Goal: Communication & Community: Share content

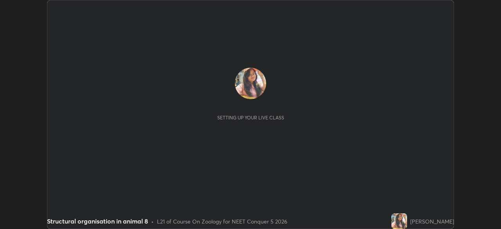
scroll to position [229, 501]
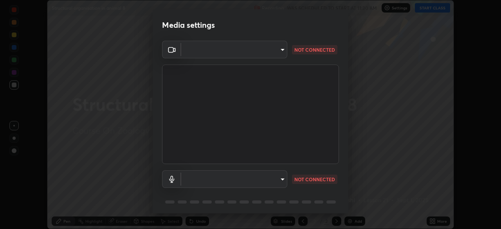
type input "6de8c8c8c69a591e8c739c30eda71f68b62f532a13bcefb910f5f36625bfec2e"
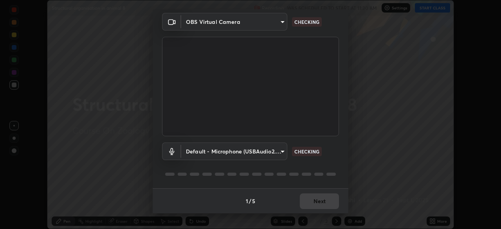
click at [257, 147] on body "Erase all Structural organisation in animal 8 Recording WAS SCHEDULED TO START …" at bounding box center [250, 114] width 501 height 229
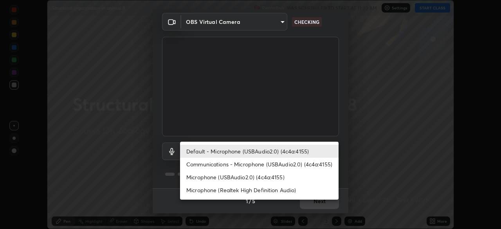
click at [254, 165] on li "Communications - Microphone (USBAudio2.0) (4c4a:4155)" at bounding box center [259, 164] width 159 height 13
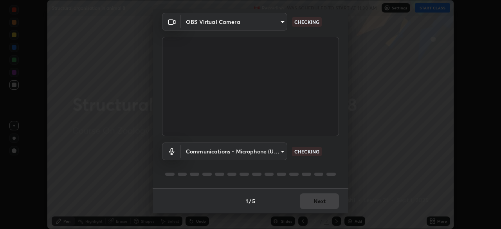
click at [261, 154] on body "Erase all Structural organisation in animal 8 Recording WAS SCHEDULED TO START …" at bounding box center [250, 114] width 501 height 229
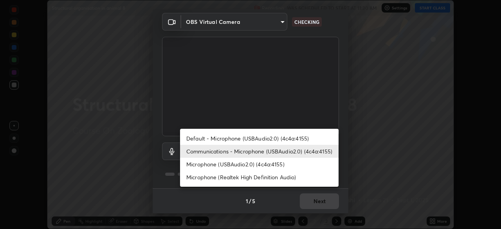
click at [269, 139] on li "Default - Microphone (USBAudio2.0) (4c4a:4155)" at bounding box center [259, 138] width 159 height 13
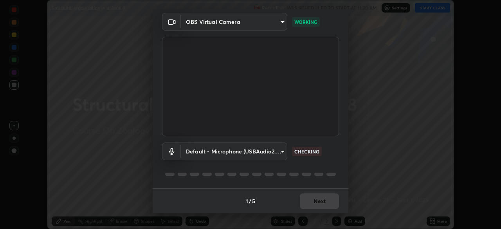
click at [260, 151] on body "Erase all Structural organisation in animal 8 Recording WAS SCHEDULED TO START …" at bounding box center [250, 114] width 501 height 229
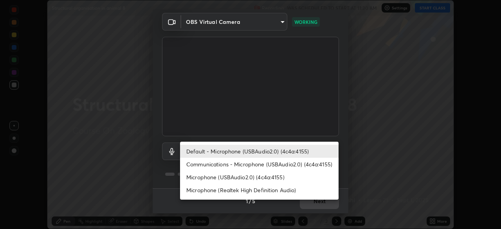
click at [250, 179] on li "Microphone (USBAudio2.0) (4c4a:4155)" at bounding box center [259, 177] width 159 height 13
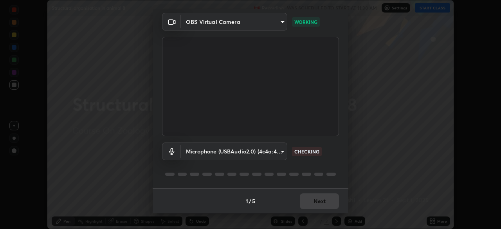
click at [258, 153] on body "Erase all Structural organisation in animal 8 Recording WAS SCHEDULED TO START …" at bounding box center [250, 114] width 501 height 229
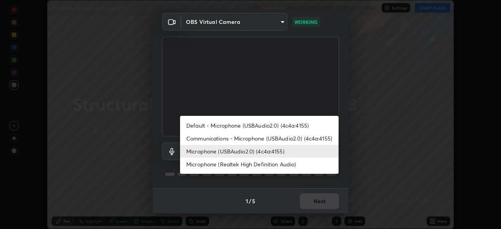
click at [274, 125] on li "Default - Microphone (USBAudio2.0) (4c4a:4155)" at bounding box center [259, 125] width 159 height 13
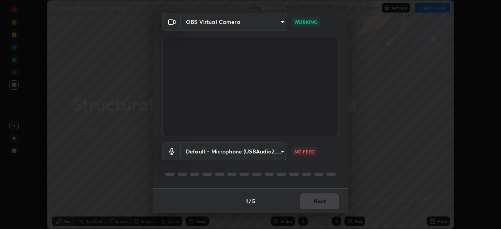
click at [281, 154] on body "Erase all Structural organisation in animal 8 Recording WAS SCHEDULED TO START …" at bounding box center [250, 114] width 501 height 229
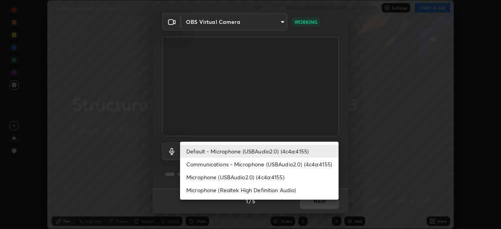
click at [236, 162] on li "Communications - Microphone (USBAudio2.0) (4c4a:4155)" at bounding box center [259, 164] width 159 height 13
type input "communications"
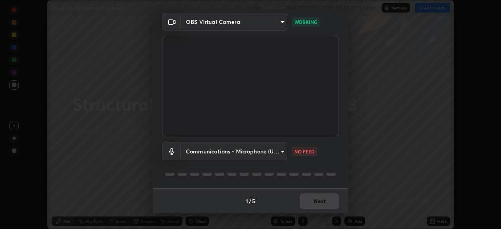
click at [236, 165] on div "Communications - Microphone (USBAudio2.0) (4c4a:4155) communications NO FEED" at bounding box center [250, 162] width 177 height 52
click at [312, 201] on button "Next" at bounding box center [319, 202] width 39 height 16
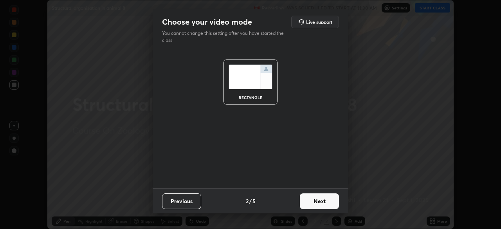
scroll to position [0, 0]
click at [315, 201] on button "Next" at bounding box center [319, 202] width 39 height 16
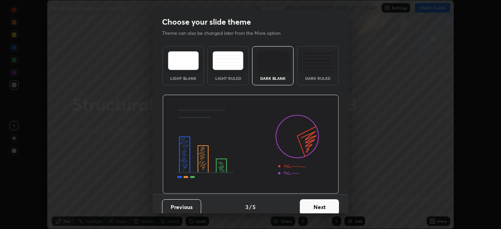
click at [318, 201] on button "Next" at bounding box center [319, 207] width 39 height 16
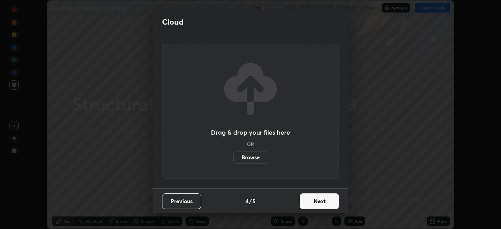
click at [323, 204] on button "Next" at bounding box center [319, 202] width 39 height 16
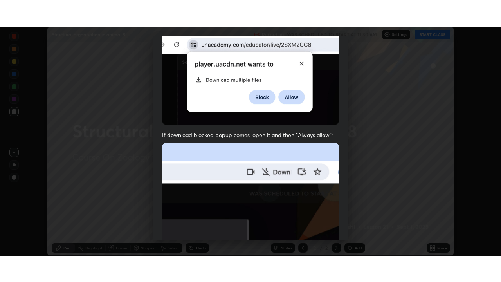
scroll to position [188, 0]
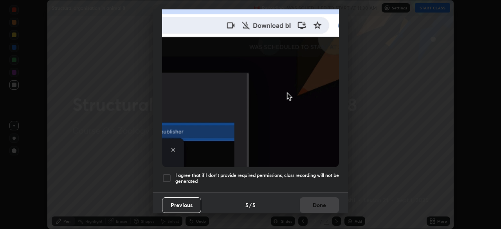
click at [167, 176] on div at bounding box center [166, 178] width 9 height 9
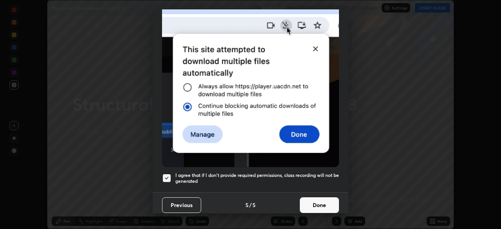
click at [315, 199] on button "Done" at bounding box center [319, 205] width 39 height 16
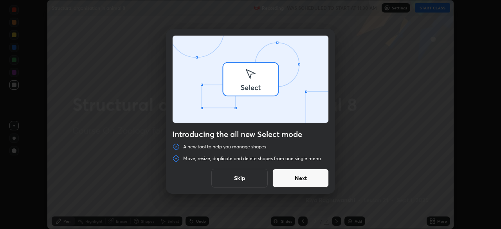
click at [429, 9] on div "Introducing the all new Select mode A new tool to help you manage shapes Move, …" at bounding box center [250, 114] width 501 height 229
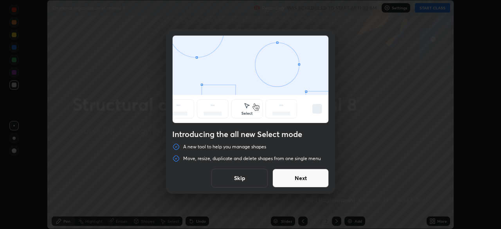
click at [251, 178] on button "Skip" at bounding box center [240, 178] width 56 height 19
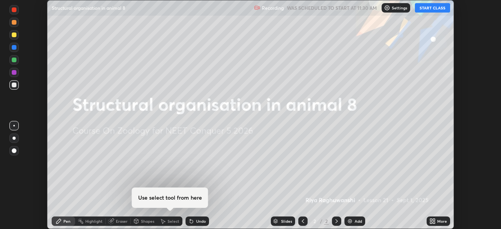
click at [427, 8] on button "START CLASS" at bounding box center [432, 7] width 35 height 9
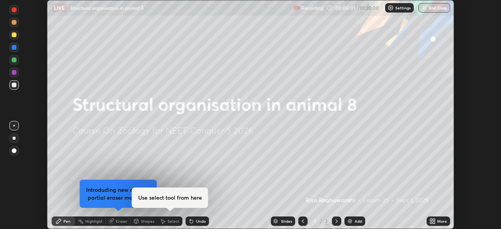
click at [431, 219] on icon at bounding box center [432, 220] width 2 height 2
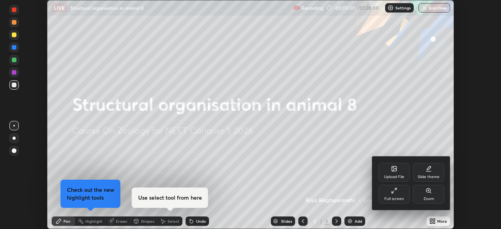
click at [396, 190] on icon at bounding box center [394, 191] width 6 height 6
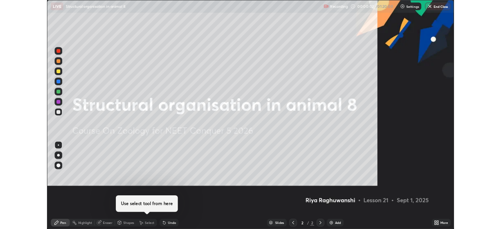
scroll to position [282, 501]
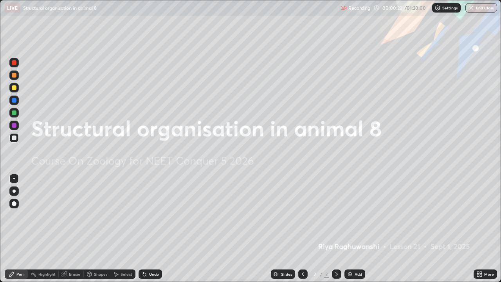
click at [478, 229] on icon at bounding box center [479, 273] width 2 height 2
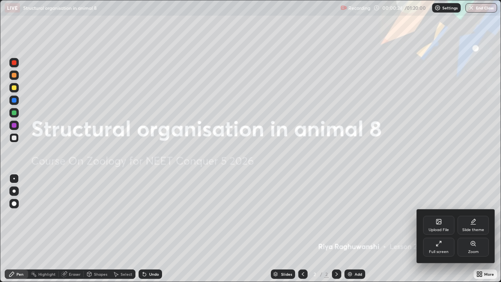
click at [438, 229] on icon at bounding box center [439, 244] width 6 height 6
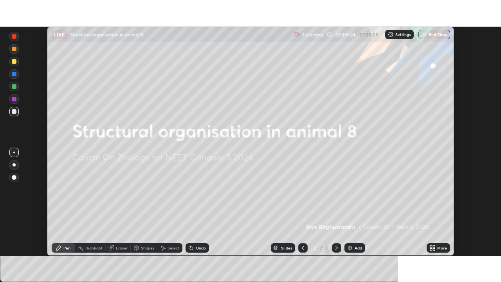
scroll to position [38947, 38674]
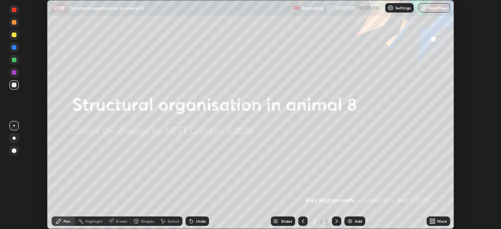
click at [437, 222] on div "More" at bounding box center [439, 221] width 24 height 9
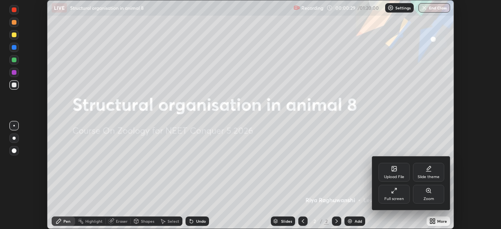
click at [390, 168] on div "Upload File" at bounding box center [394, 172] width 31 height 19
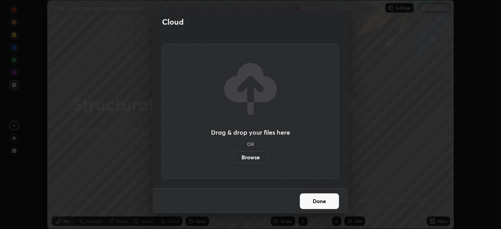
click at [252, 158] on label "Browse" at bounding box center [250, 157] width 35 height 13
click at [233, 158] on input "Browse" at bounding box center [233, 157] width 0 height 13
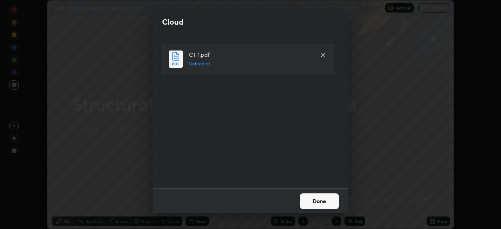
click at [315, 199] on button "Done" at bounding box center [319, 202] width 39 height 16
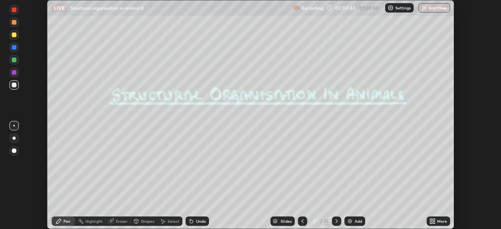
click at [437, 221] on div "More" at bounding box center [439, 221] width 24 height 9
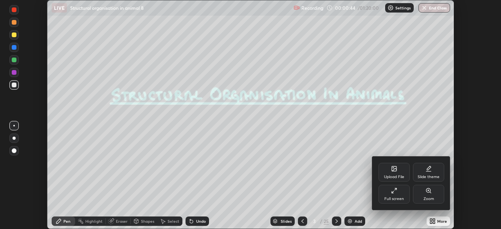
click at [391, 197] on div "Full screen" at bounding box center [395, 199] width 20 height 4
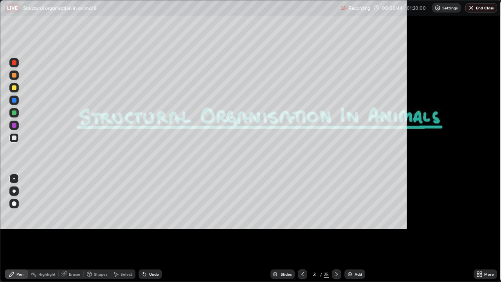
scroll to position [282, 501]
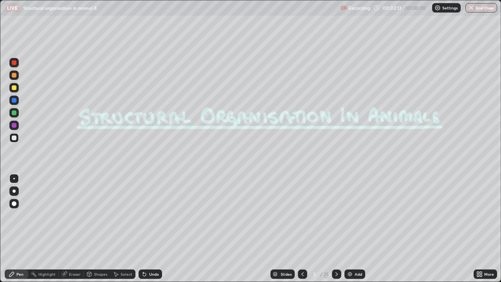
click at [277, 229] on icon at bounding box center [275, 274] width 5 height 5
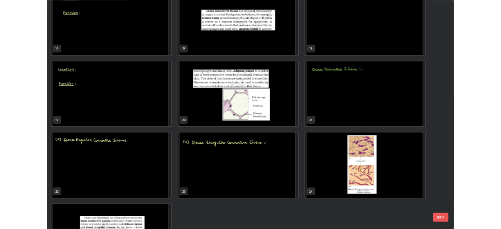
scroll to position [458, 0]
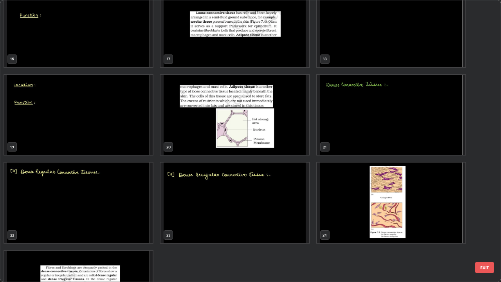
click at [361, 139] on img "grid" at bounding box center [391, 115] width 148 height 80
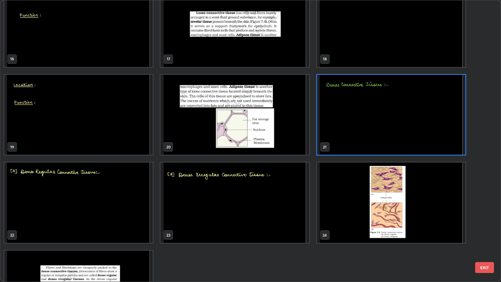
click at [360, 139] on img "grid" at bounding box center [391, 115] width 148 height 80
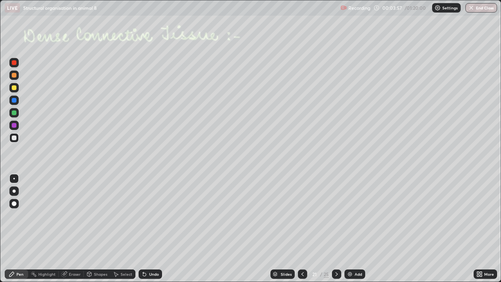
click at [339, 229] on icon at bounding box center [337, 274] width 6 height 6
click at [336, 229] on icon at bounding box center [337, 274] width 2 height 4
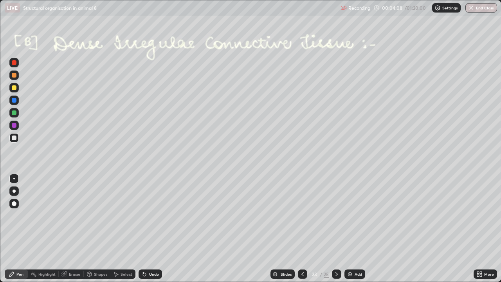
click at [336, 229] on icon at bounding box center [337, 274] width 6 height 6
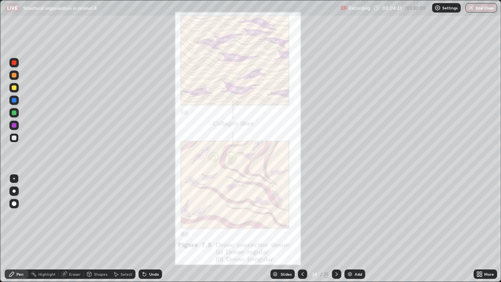
click at [302, 229] on icon at bounding box center [303, 274] width 6 height 6
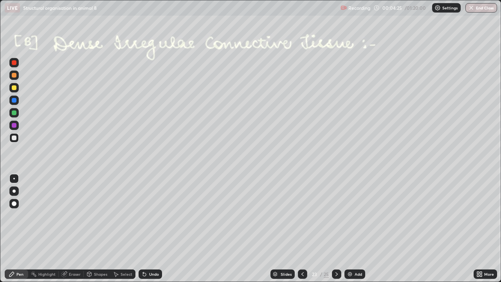
click at [14, 116] on div at bounding box center [13, 112] width 9 height 9
click at [15, 127] on div at bounding box center [14, 125] width 5 height 5
click at [337, 229] on icon at bounding box center [337, 274] width 6 height 6
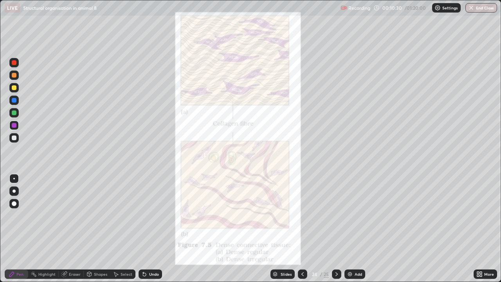
click at [335, 229] on icon at bounding box center [337, 274] width 6 height 6
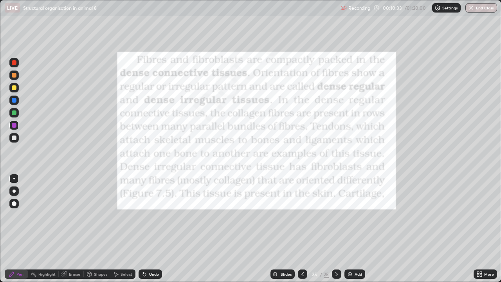
click at [14, 63] on div at bounding box center [14, 62] width 5 height 5
click at [478, 229] on icon at bounding box center [479, 273] width 2 height 2
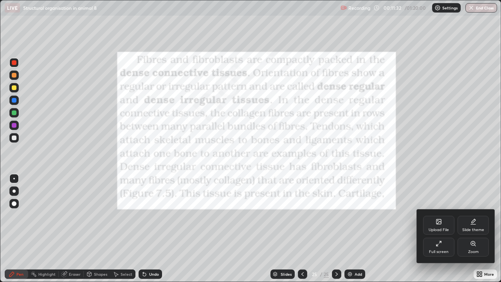
click at [440, 225] on div "Upload File" at bounding box center [438, 225] width 31 height 19
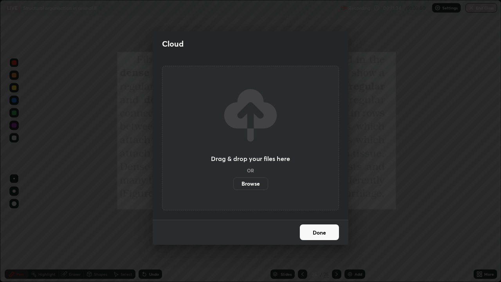
click at [259, 183] on label "Browse" at bounding box center [250, 183] width 35 height 13
click at [233, 183] on input "Browse" at bounding box center [233, 183] width 0 height 13
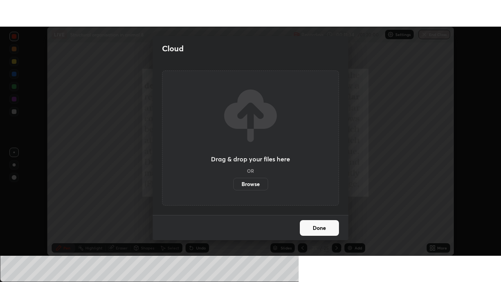
scroll to position [38947, 38674]
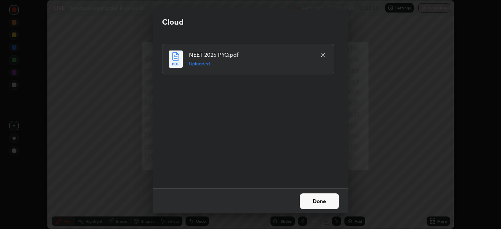
click at [308, 202] on button "Done" at bounding box center [319, 202] width 39 height 16
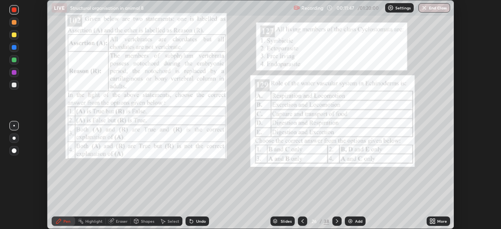
click at [431, 223] on icon at bounding box center [432, 223] width 2 height 2
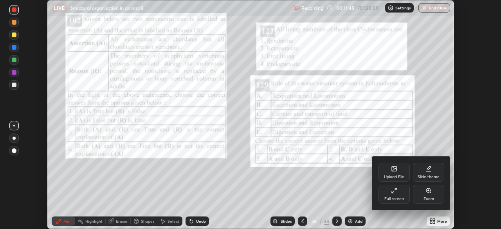
click at [391, 194] on div "Full screen" at bounding box center [394, 194] width 31 height 19
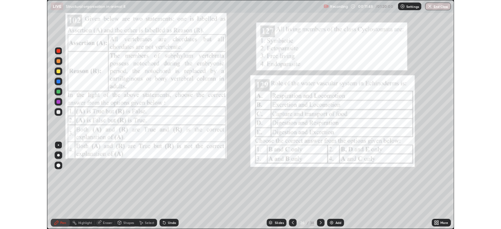
scroll to position [282, 501]
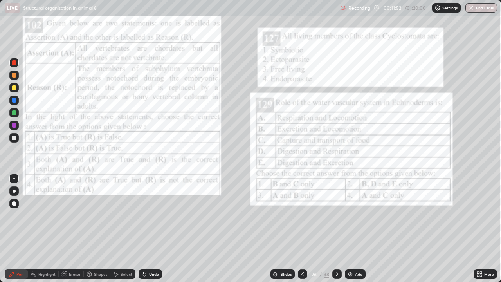
click at [336, 229] on icon at bounding box center [337, 274] width 6 height 6
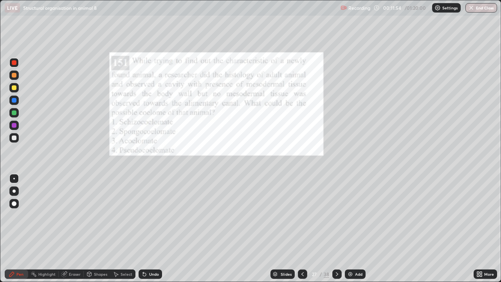
click at [340, 229] on div at bounding box center [337, 274] width 9 height 9
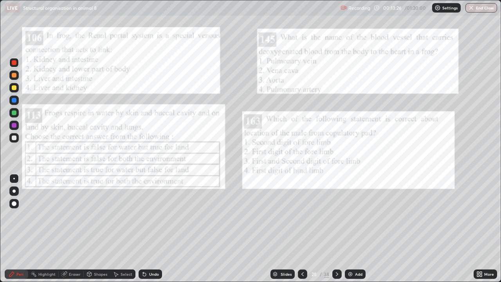
click at [481, 229] on icon at bounding box center [481, 276] width 2 height 2
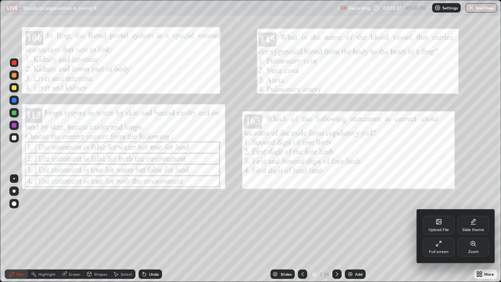
click at [435, 229] on div "Upload File" at bounding box center [439, 230] width 20 height 4
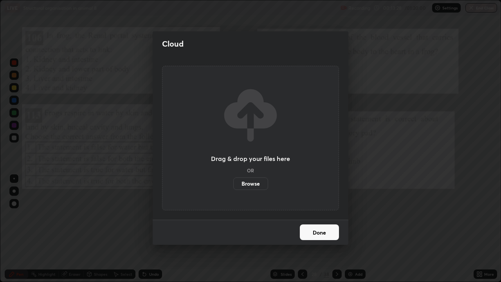
click at [250, 186] on label "Browse" at bounding box center [250, 183] width 35 height 13
click at [233, 186] on input "Browse" at bounding box center [233, 183] width 0 height 13
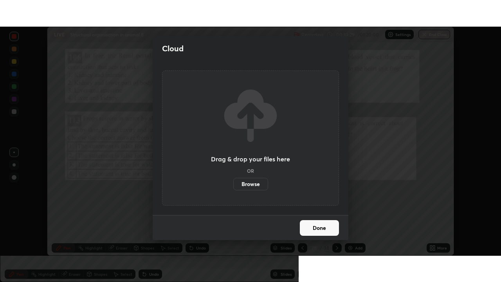
scroll to position [38947, 38674]
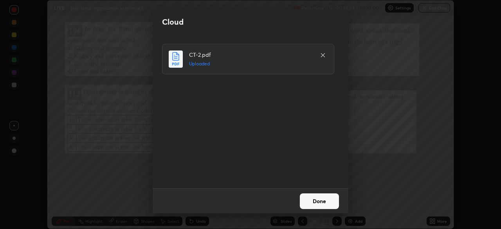
click at [307, 202] on button "Done" at bounding box center [319, 202] width 39 height 16
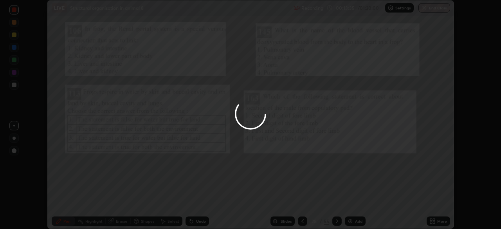
click at [309, 201] on div at bounding box center [250, 114] width 501 height 229
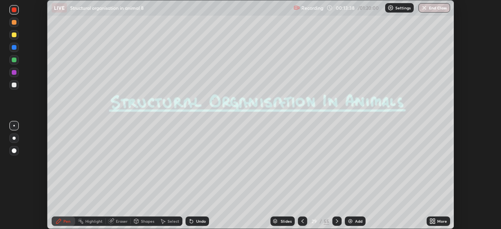
click at [431, 223] on icon at bounding box center [432, 223] width 2 height 2
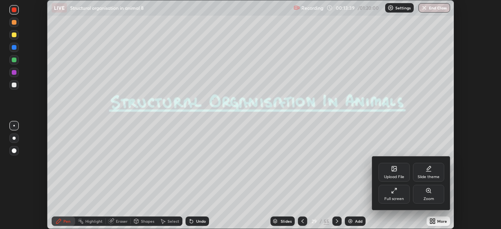
click at [391, 193] on div "Full screen" at bounding box center [394, 194] width 31 height 19
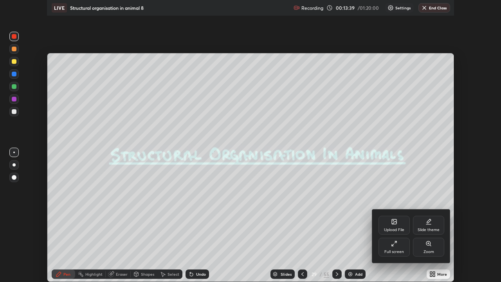
scroll to position [282, 501]
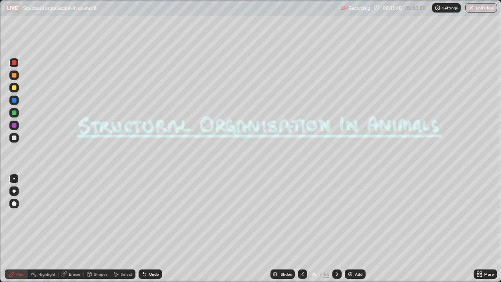
click at [336, 229] on icon at bounding box center [337, 274] width 6 height 6
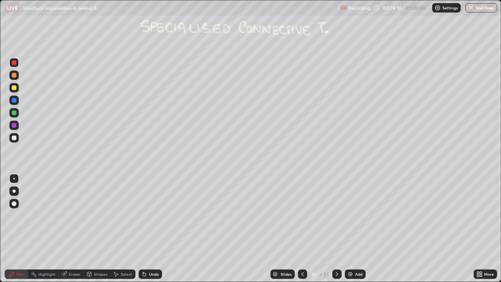
click at [15, 115] on div at bounding box center [14, 112] width 5 height 5
click at [16, 127] on div at bounding box center [13, 125] width 9 height 9
click at [14, 100] on div at bounding box center [14, 100] width 5 height 5
click at [14, 114] on div at bounding box center [14, 112] width 5 height 5
click at [69, 229] on div "Eraser" at bounding box center [75, 274] width 12 height 4
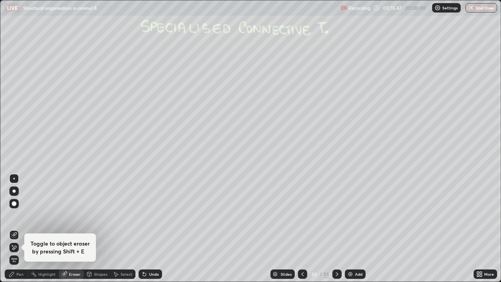
click at [23, 229] on div "Pen" at bounding box center [19, 274] width 7 height 4
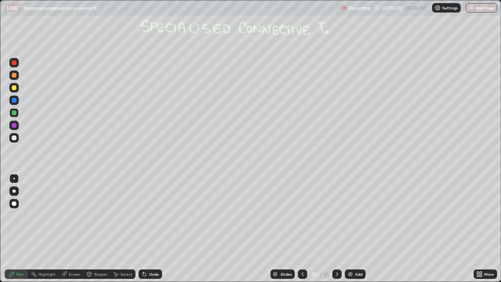
click at [337, 229] on icon at bounding box center [337, 274] width 6 height 6
click at [336, 229] on icon at bounding box center [337, 274] width 6 height 6
click at [337, 229] on icon at bounding box center [337, 274] width 6 height 6
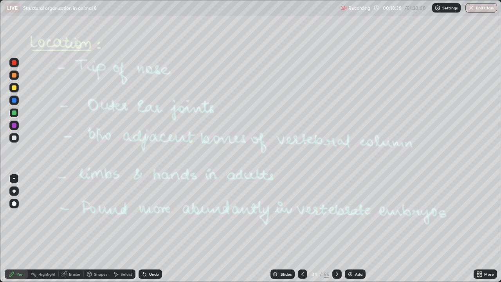
click at [302, 229] on icon at bounding box center [303, 274] width 6 height 6
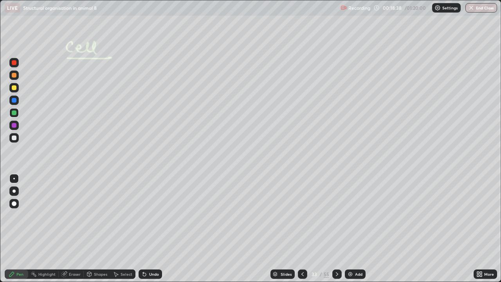
click at [302, 229] on icon at bounding box center [303, 274] width 6 height 6
click at [14, 138] on div at bounding box center [14, 138] width 5 height 5
click at [14, 87] on div at bounding box center [14, 87] width 5 height 5
click at [14, 191] on div at bounding box center [14, 191] width 3 height 3
click at [143, 229] on icon at bounding box center [143, 272] width 1 height 1
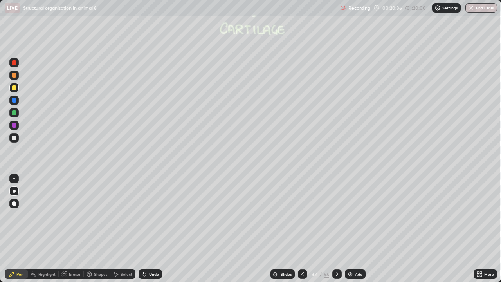
click at [143, 229] on icon at bounding box center [144, 274] width 3 height 3
click at [145, 229] on icon at bounding box center [144, 274] width 3 height 3
click at [14, 114] on div at bounding box center [14, 112] width 5 height 5
click at [15, 139] on div at bounding box center [14, 138] width 5 height 5
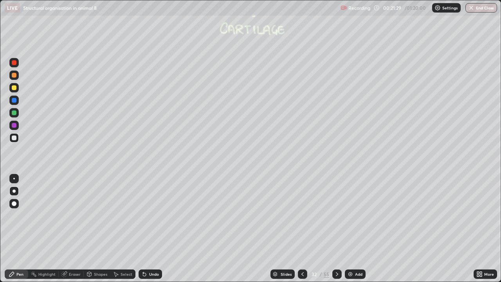
click at [149, 229] on div "Undo" at bounding box center [154, 274] width 10 height 4
click at [145, 229] on icon at bounding box center [144, 274] width 6 height 6
click at [16, 141] on div at bounding box center [13, 137] width 9 height 9
click at [338, 229] on icon at bounding box center [337, 274] width 6 height 6
click at [14, 191] on div at bounding box center [14, 191] width 3 height 3
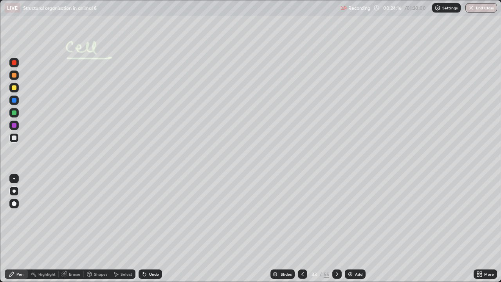
click at [336, 229] on icon at bounding box center [337, 274] width 6 height 6
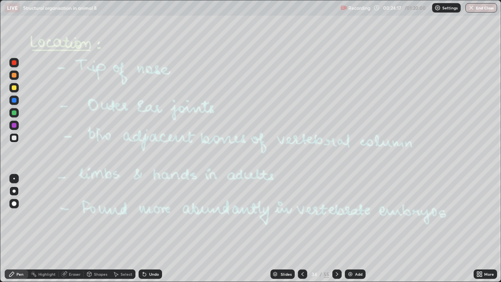
click at [336, 229] on icon at bounding box center [337, 274] width 2 height 4
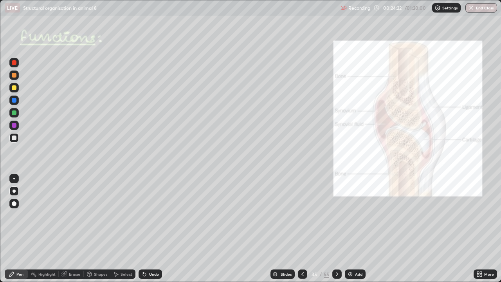
click at [337, 229] on icon at bounding box center [337, 274] width 6 height 6
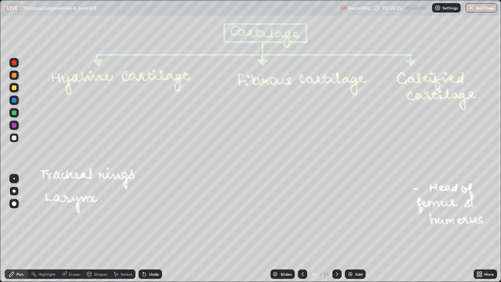
click at [302, 229] on icon at bounding box center [303, 274] width 6 height 6
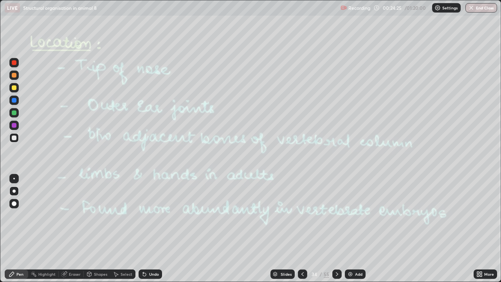
click at [302, 229] on icon at bounding box center [303, 274] width 6 height 6
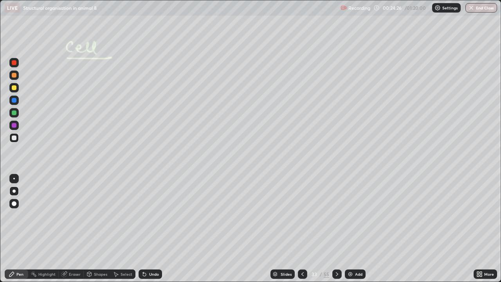
click at [307, 229] on div at bounding box center [302, 274] width 9 height 9
click at [302, 229] on icon at bounding box center [303, 274] width 6 height 6
click at [339, 229] on icon at bounding box center [337, 274] width 6 height 6
click at [340, 229] on div at bounding box center [337, 274] width 9 height 9
click at [76, 229] on div "Eraser" at bounding box center [75, 274] width 12 height 4
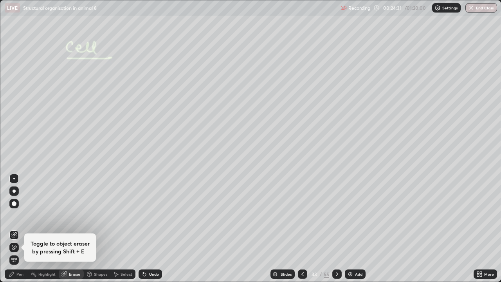
click at [103, 229] on div "Shapes" at bounding box center [100, 274] width 13 height 4
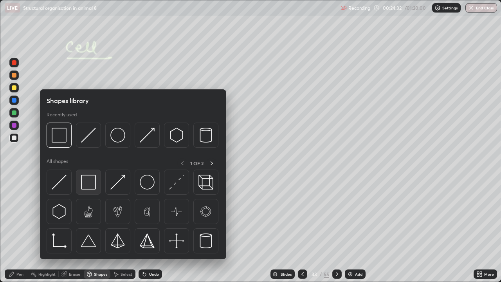
click at [89, 182] on img at bounding box center [88, 182] width 15 height 15
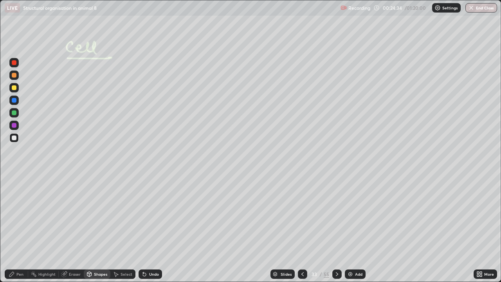
click at [18, 229] on div "Pen" at bounding box center [19, 274] width 7 height 4
click at [143, 229] on icon at bounding box center [144, 274] width 3 height 3
click at [101, 229] on div "Shapes" at bounding box center [100, 274] width 13 height 4
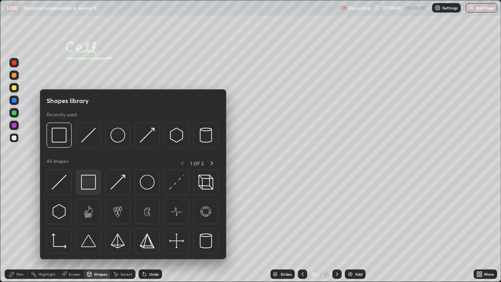
click at [90, 184] on img at bounding box center [88, 182] width 15 height 15
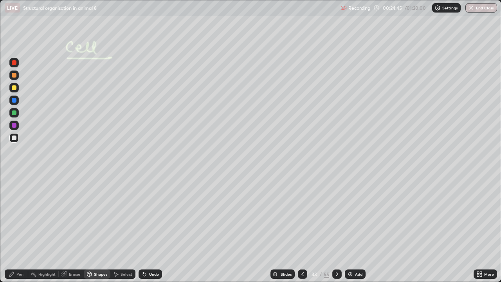
click at [22, 229] on div "Pen" at bounding box center [19, 274] width 7 height 4
click at [14, 114] on div at bounding box center [14, 112] width 5 height 5
click at [14, 138] on div at bounding box center [14, 138] width 5 height 5
click at [16, 182] on div at bounding box center [13, 178] width 9 height 9
click at [76, 229] on div "Eraser" at bounding box center [75, 274] width 12 height 4
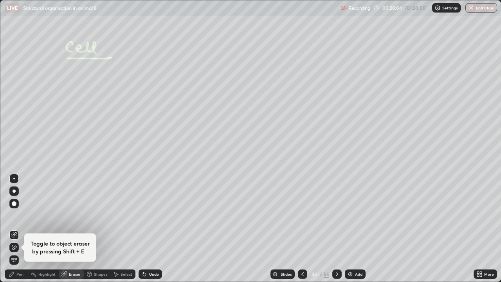
click at [20, 229] on div "Pen" at bounding box center [19, 274] width 7 height 4
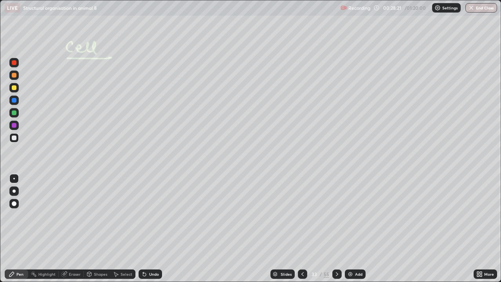
click at [14, 89] on div at bounding box center [14, 87] width 5 height 5
click at [16, 139] on div at bounding box center [13, 137] width 9 height 9
click at [14, 84] on div at bounding box center [13, 87] width 9 height 9
click at [14, 112] on div at bounding box center [14, 112] width 5 height 5
click at [15, 138] on div at bounding box center [14, 138] width 5 height 5
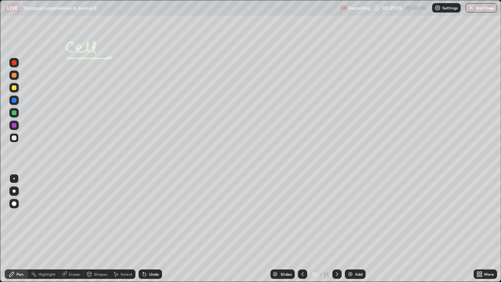
click at [143, 229] on icon at bounding box center [143, 272] width 1 height 1
click at [14, 113] on div at bounding box center [14, 112] width 5 height 5
click at [14, 138] on div at bounding box center [14, 138] width 5 height 5
click at [15, 87] on div at bounding box center [14, 87] width 5 height 5
click at [15, 101] on div at bounding box center [14, 100] width 5 height 5
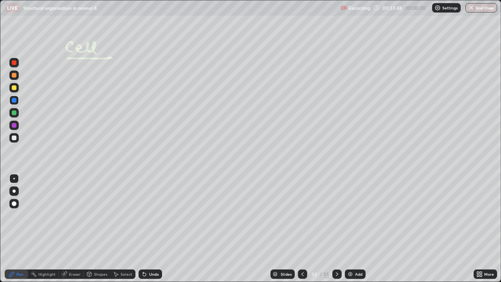
click at [340, 229] on div at bounding box center [337, 274] width 9 height 9
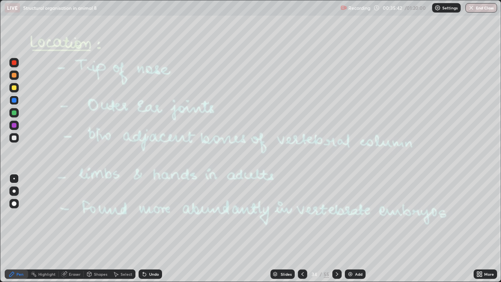
click at [284, 229] on div "Slides" at bounding box center [286, 274] width 11 height 4
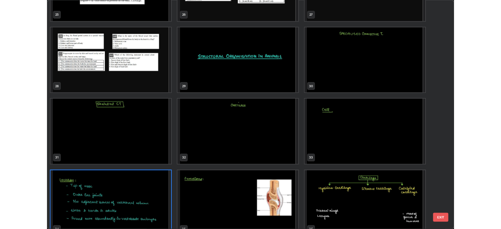
scroll to position [778, 0]
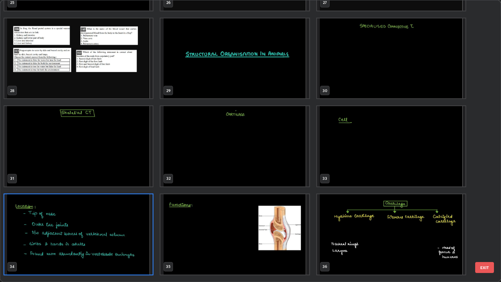
click at [141, 229] on img "grid" at bounding box center [78, 234] width 148 height 80
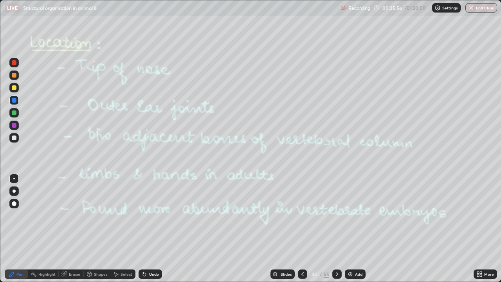
click at [139, 229] on img "grid" at bounding box center [78, 234] width 148 height 80
click at [340, 229] on div at bounding box center [337, 274] width 9 height 9
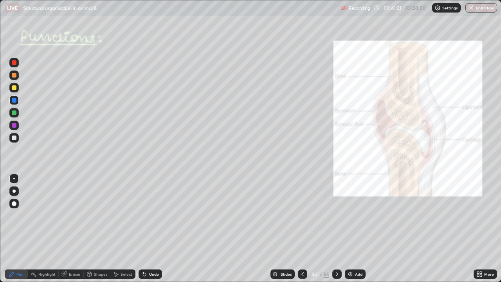
click at [336, 229] on icon at bounding box center [337, 274] width 6 height 6
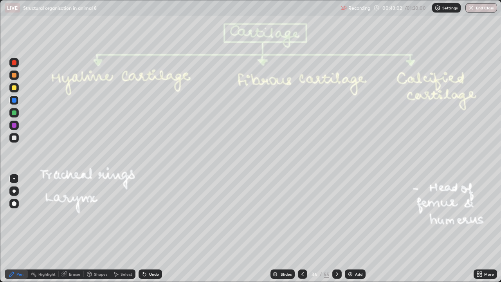
click at [14, 138] on div at bounding box center [14, 138] width 5 height 5
click at [18, 192] on div at bounding box center [13, 190] width 9 height 9
click at [14, 102] on div at bounding box center [14, 100] width 5 height 5
click at [14, 138] on div at bounding box center [14, 138] width 5 height 5
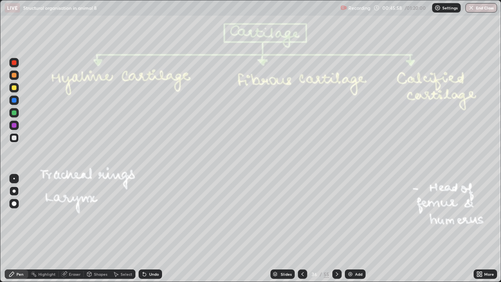
click at [13, 102] on div at bounding box center [14, 100] width 5 height 5
click at [146, 229] on icon at bounding box center [144, 274] width 6 height 6
click at [149, 229] on div "Undo" at bounding box center [154, 274] width 10 height 4
click at [148, 229] on div "Undo" at bounding box center [151, 274] width 24 height 9
click at [15, 140] on div at bounding box center [14, 138] width 5 height 5
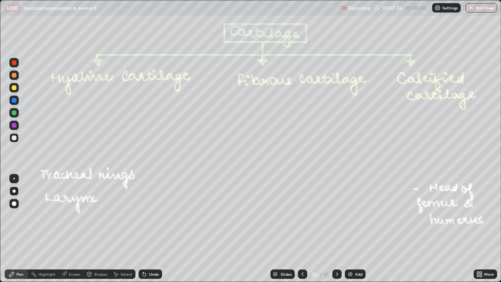
click at [14, 125] on div at bounding box center [14, 125] width 5 height 5
click at [336, 229] on icon at bounding box center [337, 274] width 6 height 6
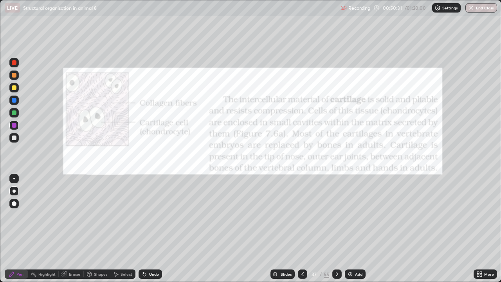
click at [14, 63] on div at bounding box center [14, 62] width 5 height 5
click at [337, 229] on icon at bounding box center [337, 274] width 6 height 6
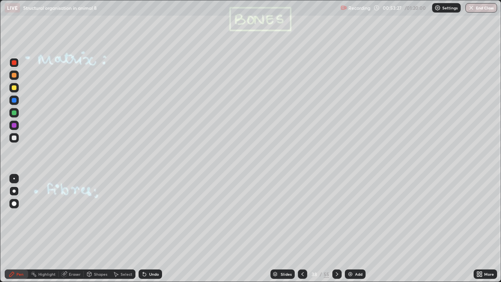
click at [15, 117] on div at bounding box center [13, 112] width 9 height 9
click at [339, 229] on div at bounding box center [337, 274] width 9 height 9
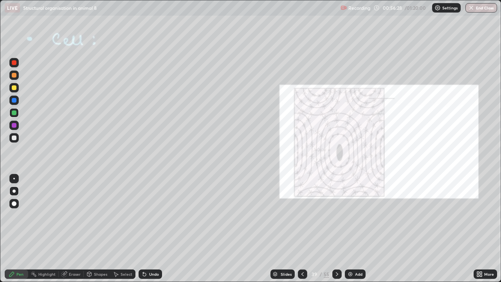
click at [337, 229] on icon at bounding box center [337, 274] width 6 height 6
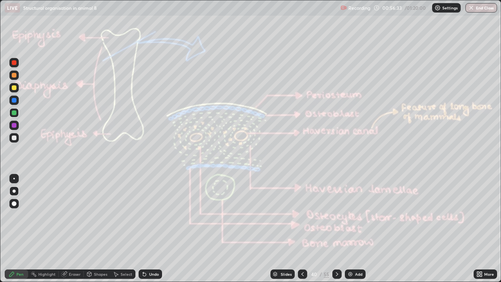
click at [14, 89] on div at bounding box center [14, 87] width 5 height 5
click at [14, 88] on div at bounding box center [14, 87] width 5 height 5
click at [6, 229] on div "Erase all" at bounding box center [14, 141] width 19 height 251
click at [10, 229] on div at bounding box center [14, 219] width 13 height 94
click at [147, 229] on div "Undo" at bounding box center [151, 274] width 24 height 9
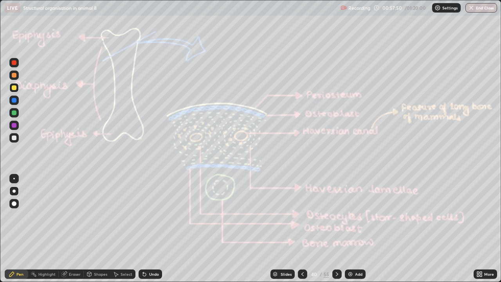
click at [16, 114] on div at bounding box center [14, 112] width 5 height 5
click at [302, 229] on div at bounding box center [302, 274] width 9 height 9
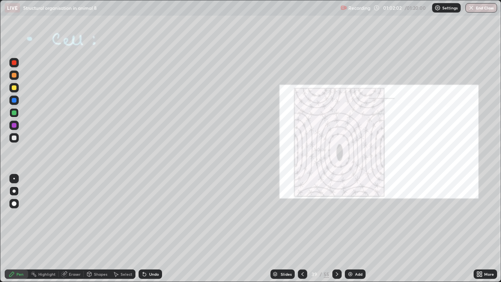
click at [302, 229] on icon at bounding box center [303, 274] width 6 height 6
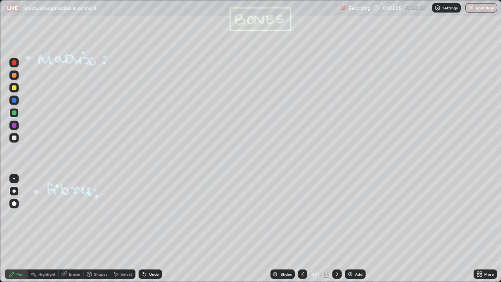
click at [336, 229] on icon at bounding box center [337, 274] width 6 height 6
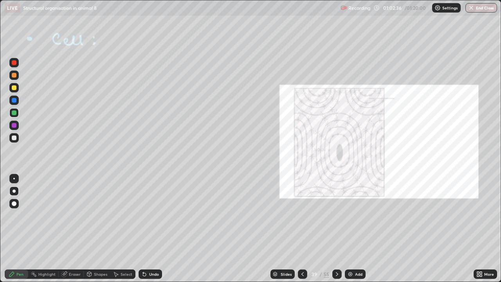
click at [15, 137] on div at bounding box center [14, 138] width 5 height 5
click at [16, 179] on div at bounding box center [13, 178] width 9 height 9
click at [336, 229] on icon at bounding box center [337, 274] width 6 height 6
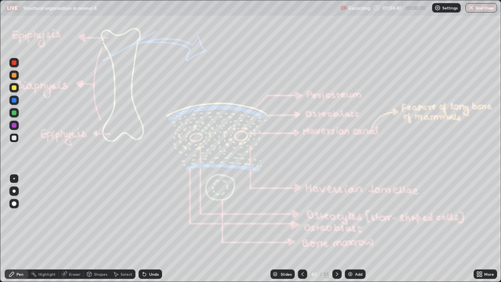
click at [72, 229] on div "Eraser" at bounding box center [75, 274] width 12 height 4
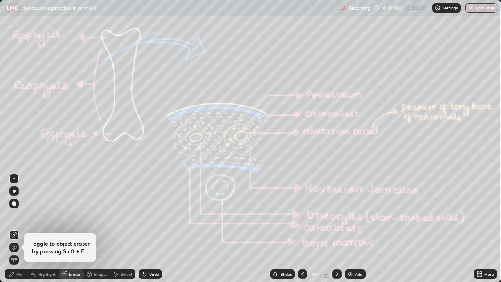
click at [12, 229] on icon at bounding box center [11, 274] width 5 height 5
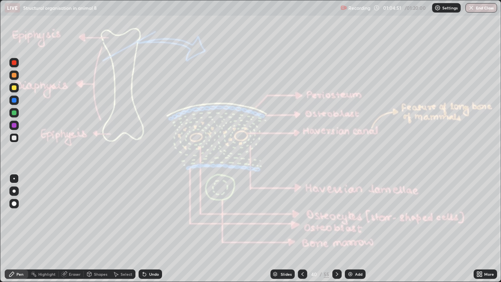
click at [14, 179] on div at bounding box center [14, 179] width 2 height 2
click at [473, 9] on img "button" at bounding box center [472, 8] width 6 height 6
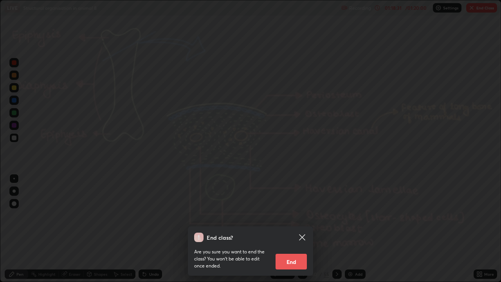
click at [297, 229] on button "End" at bounding box center [291, 262] width 31 height 16
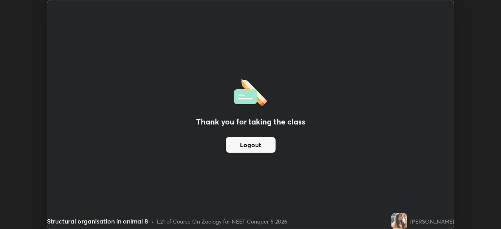
scroll to position [38947, 38674]
